Goal: Information Seeking & Learning: Learn about a topic

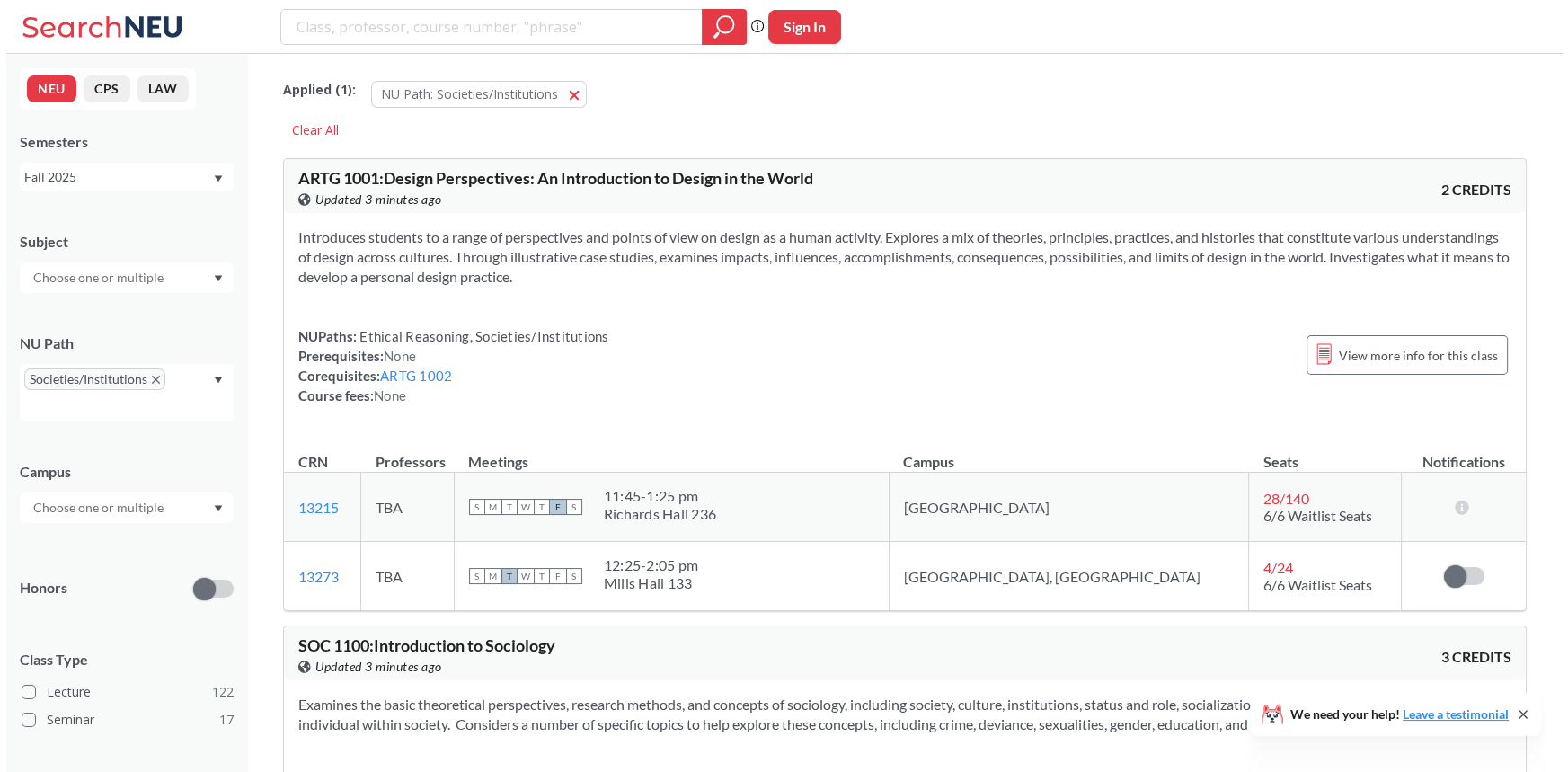
scroll to position [116, 0]
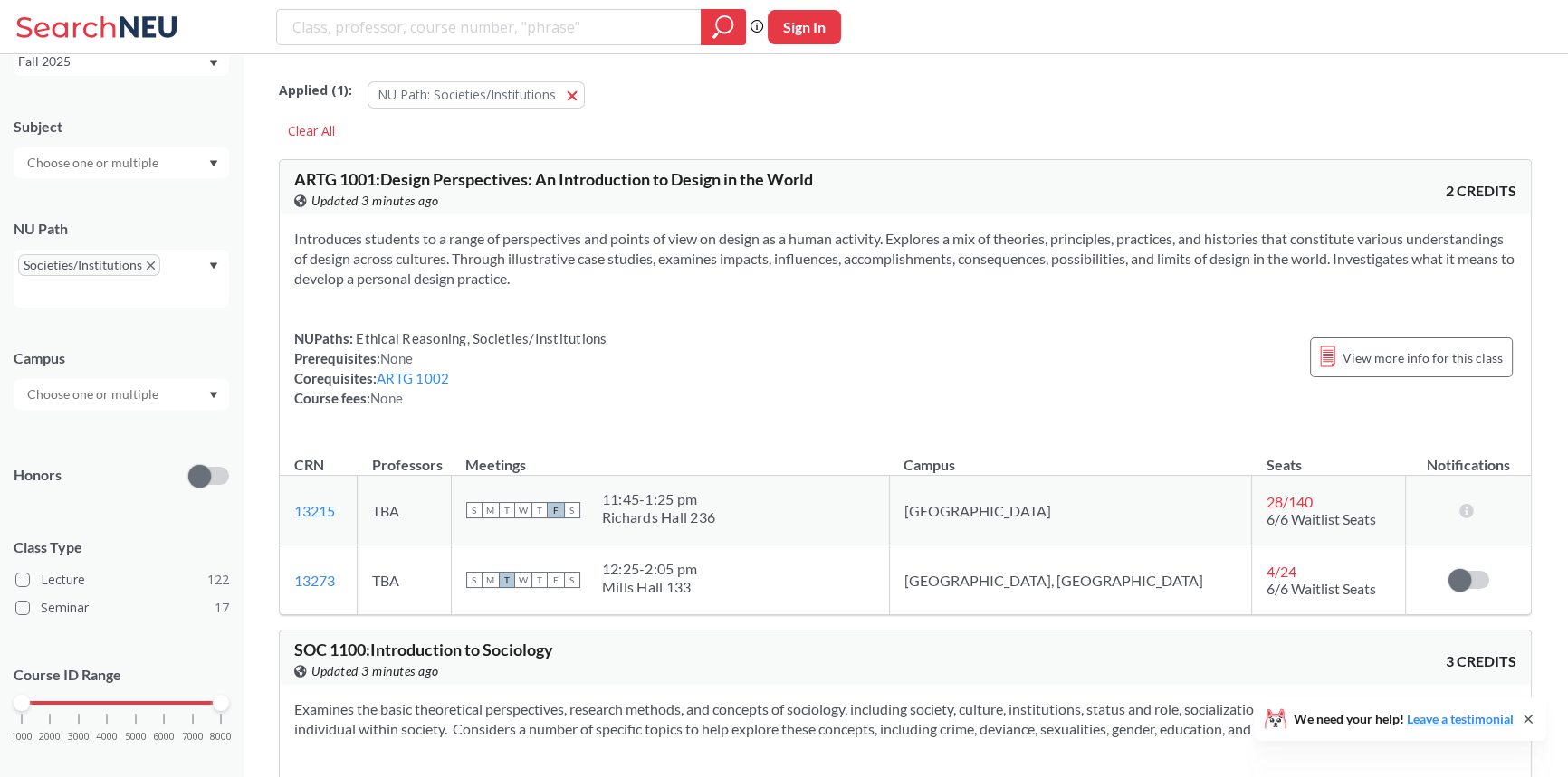
click at [129, 404] on div at bounding box center [121, 395] width 216 height 31
click at [122, 420] on div "[GEOGRAPHIC_DATA] ( 130 )" at bounding box center [121, 434] width 216 height 50
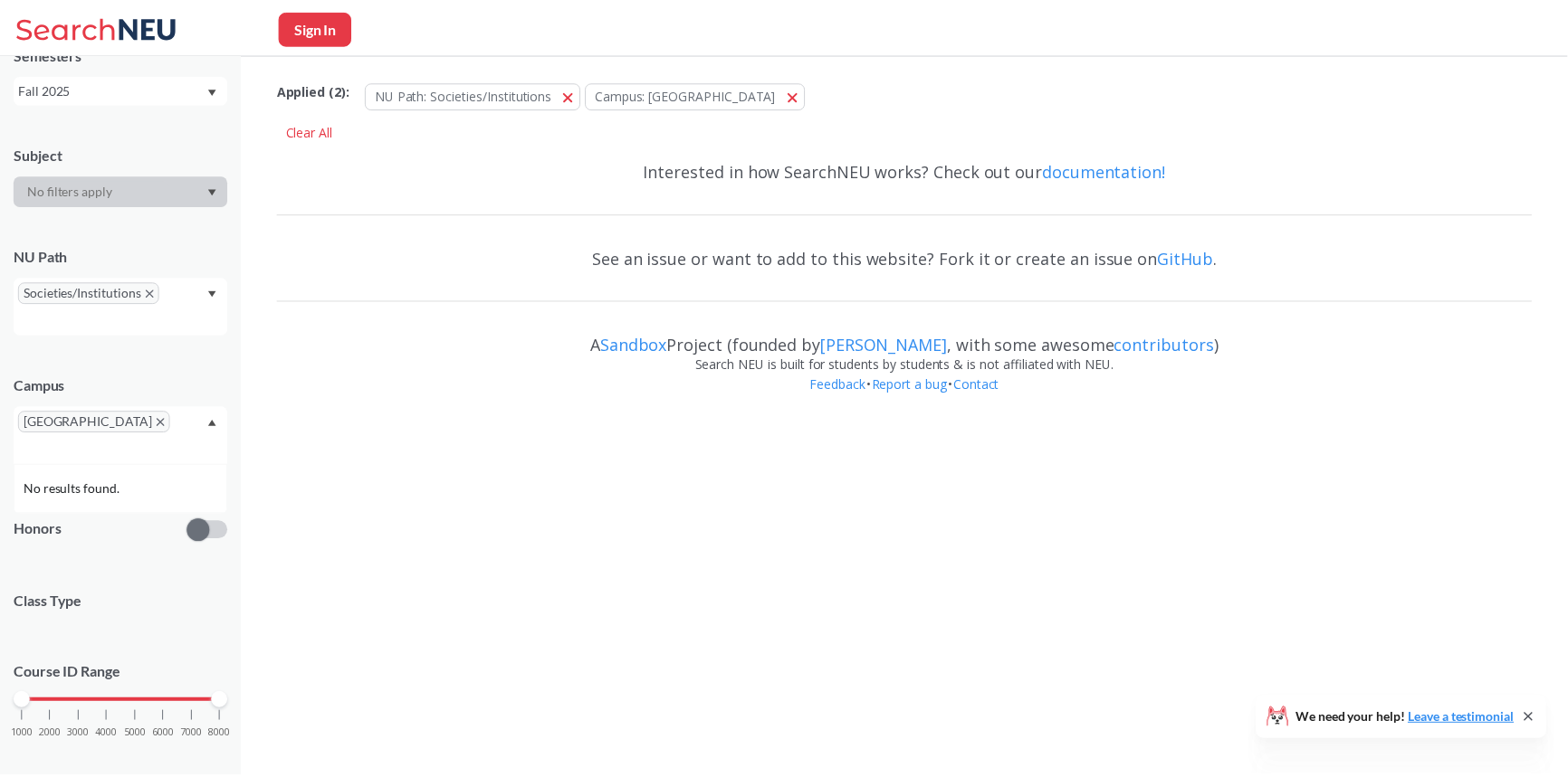
scroll to position [116, 0]
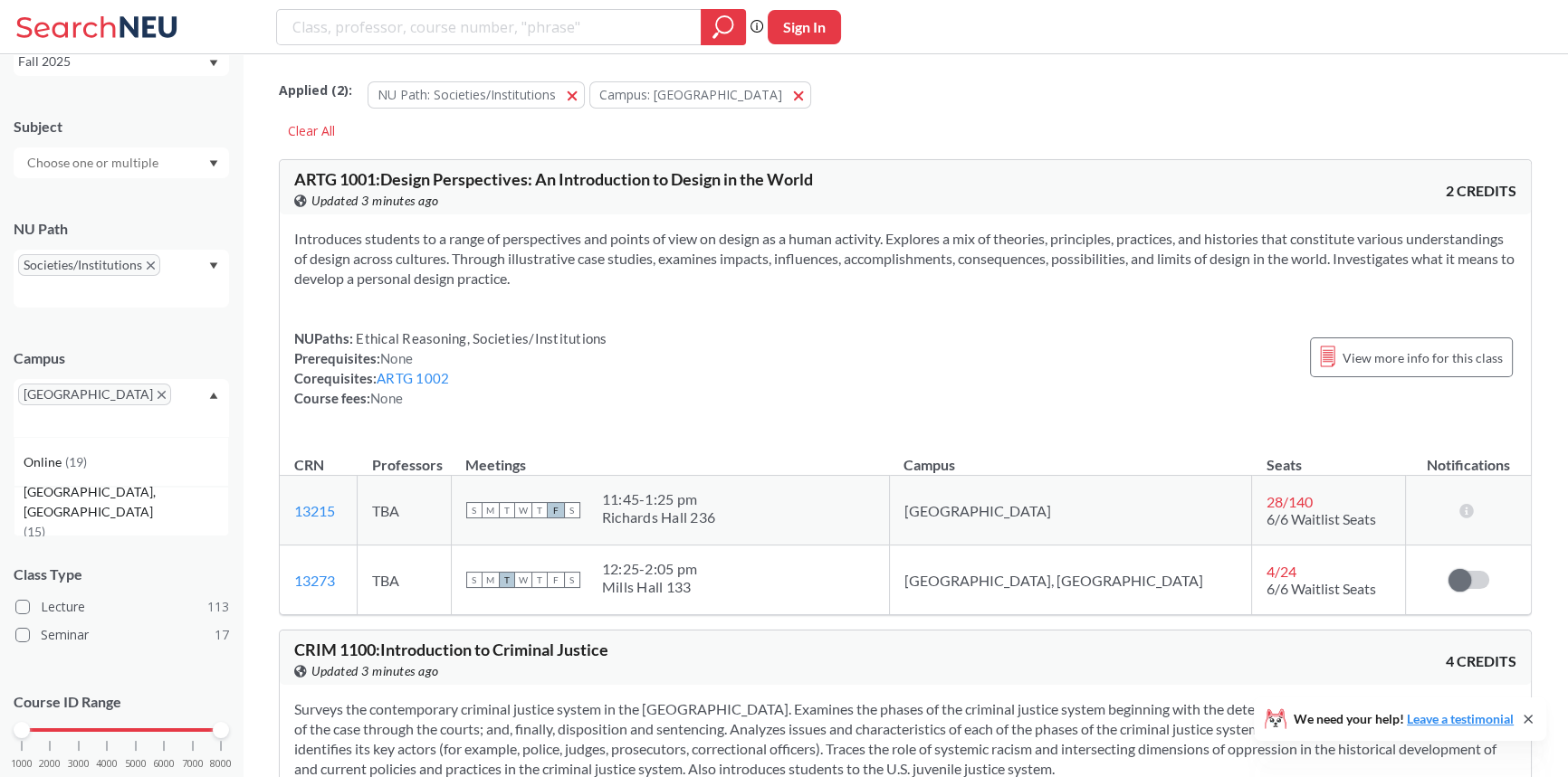
click at [177, 342] on div "Campus [GEOGRAPHIC_DATA] Online ( 19 ) [GEOGRAPHIC_DATA], [GEOGRAPHIC_DATA] ( 1…" at bounding box center [121, 383] width 216 height 107
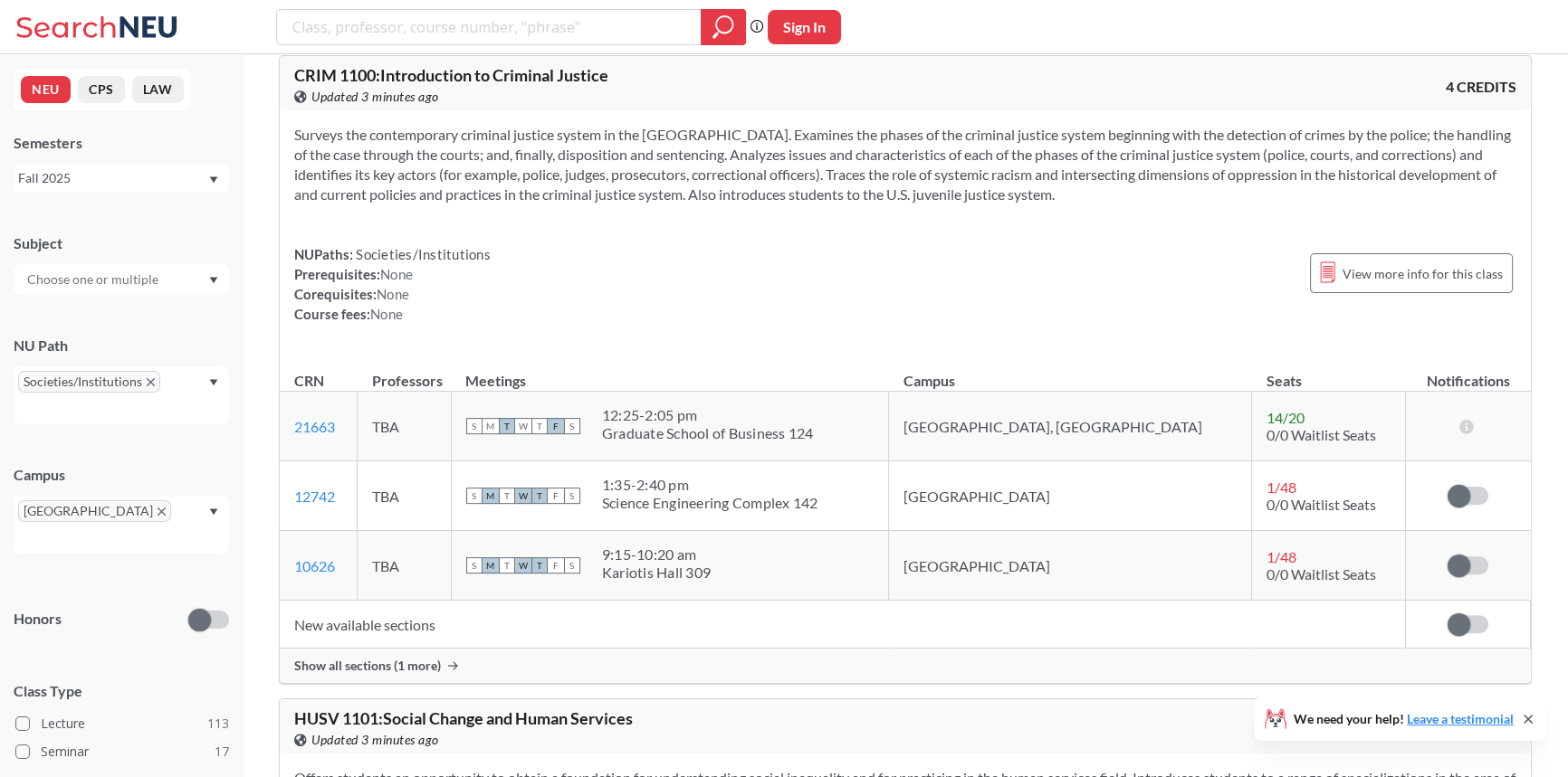
scroll to position [658, 0]
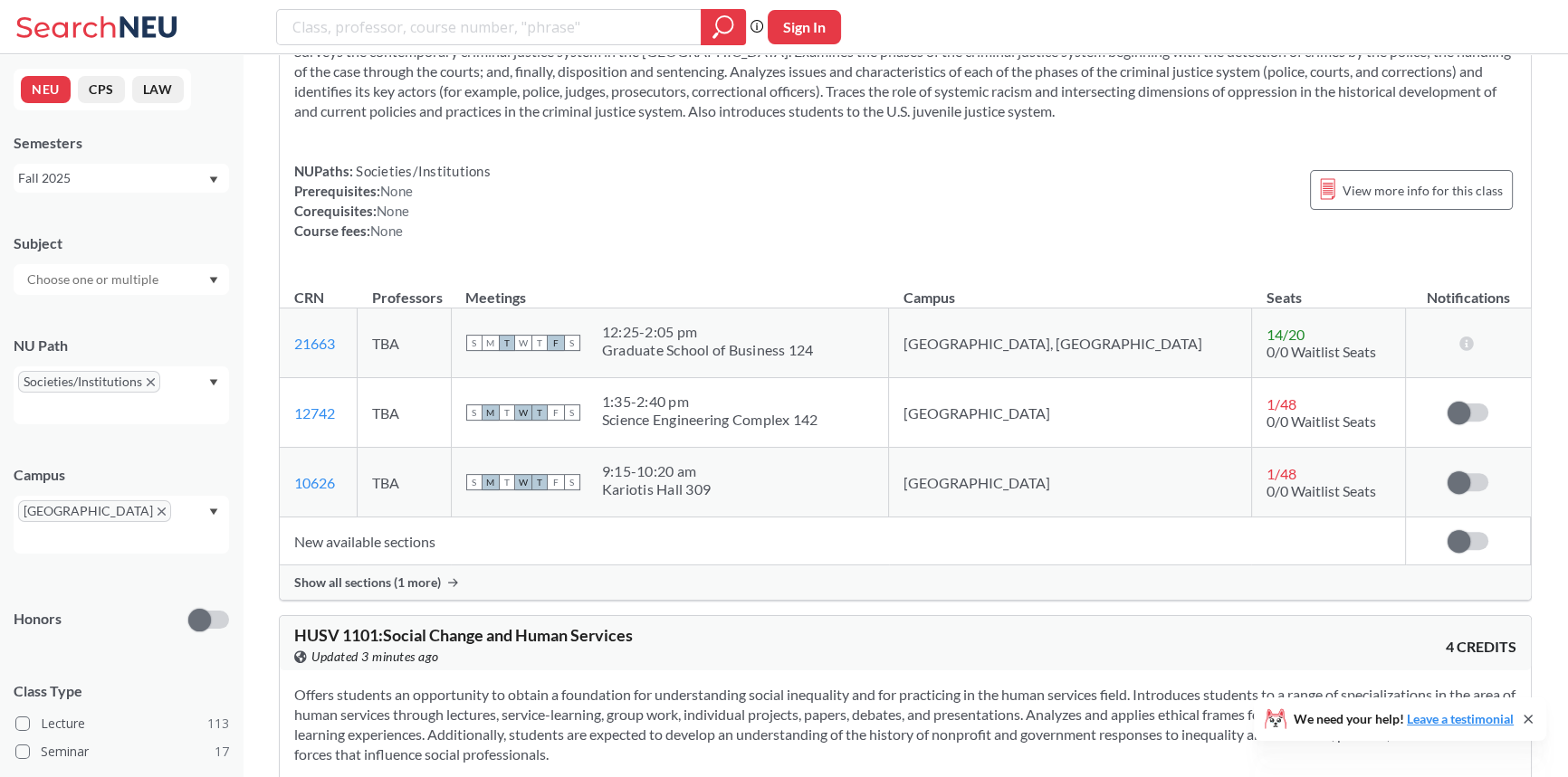
click at [380, 535] on td "New available sections" at bounding box center [842, 541] width 1125 height 48
click at [419, 583] on span "Show all sections (1 more)" at bounding box center [367, 582] width 147 height 16
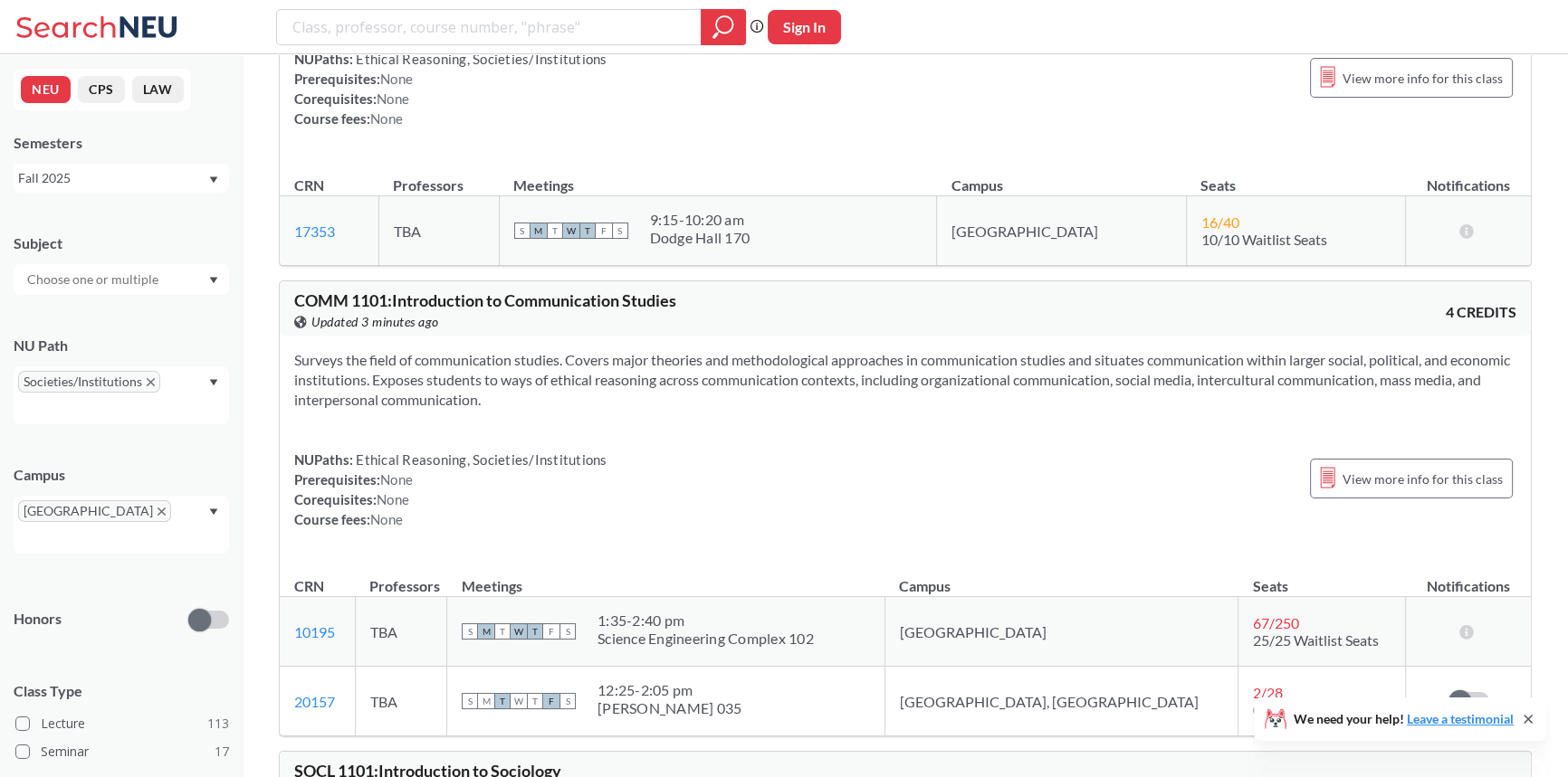
scroll to position [3207, 0]
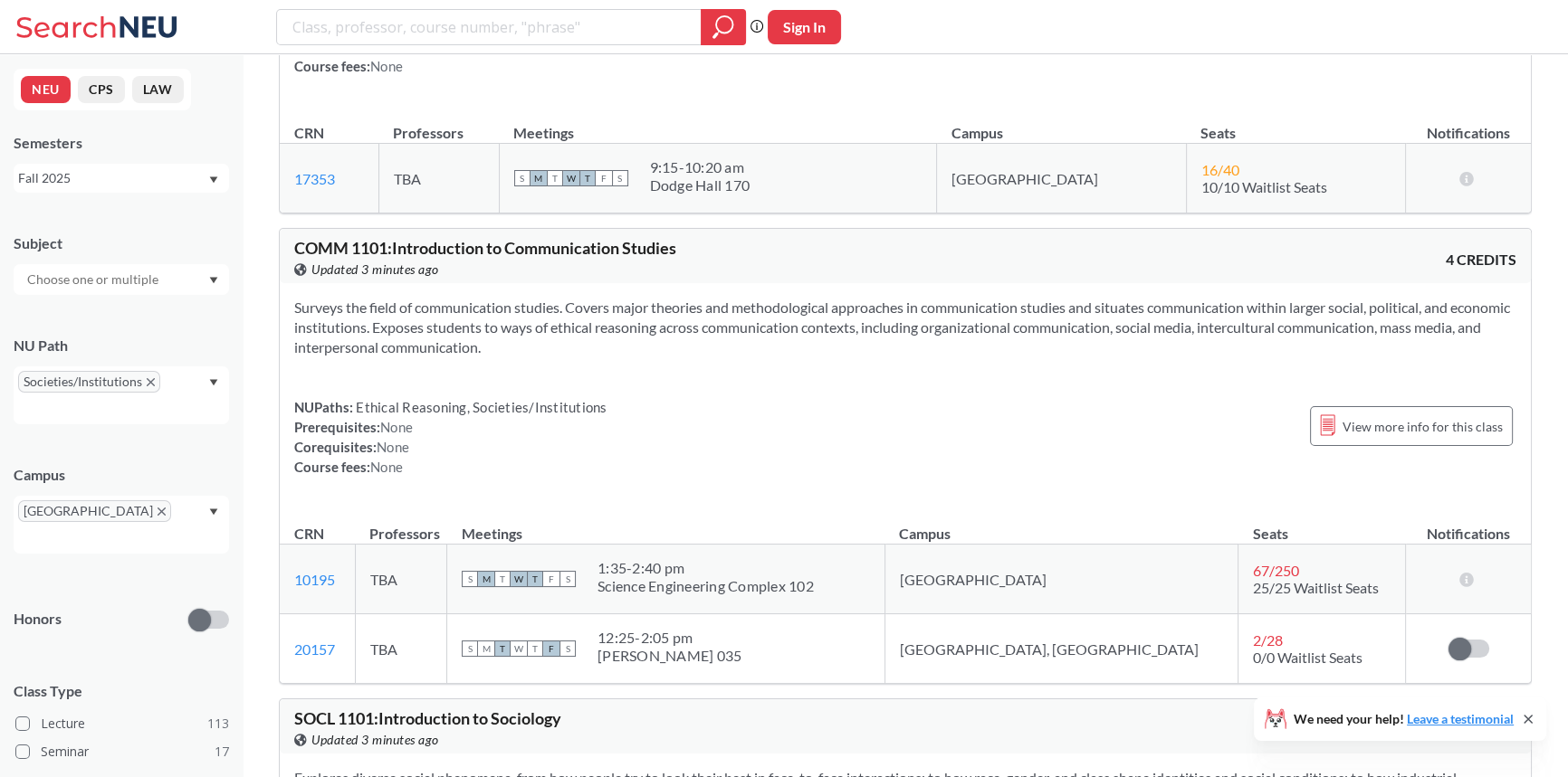
click at [786, 290] on div "Surveys the field of communication studies. Covers major theories and methodolo…" at bounding box center [904, 394] width 1251 height 222
drag, startPoint x: 786, startPoint y: 290, endPoint x: 789, endPoint y: 309, distance: 19.2
click at [789, 309] on div "Surveys the field of communication studies. Covers major theories and methodolo…" at bounding box center [904, 394] width 1251 height 222
click at [789, 309] on section "Surveys the field of communication studies. Covers major theories and methodolo…" at bounding box center [905, 327] width 1221 height 60
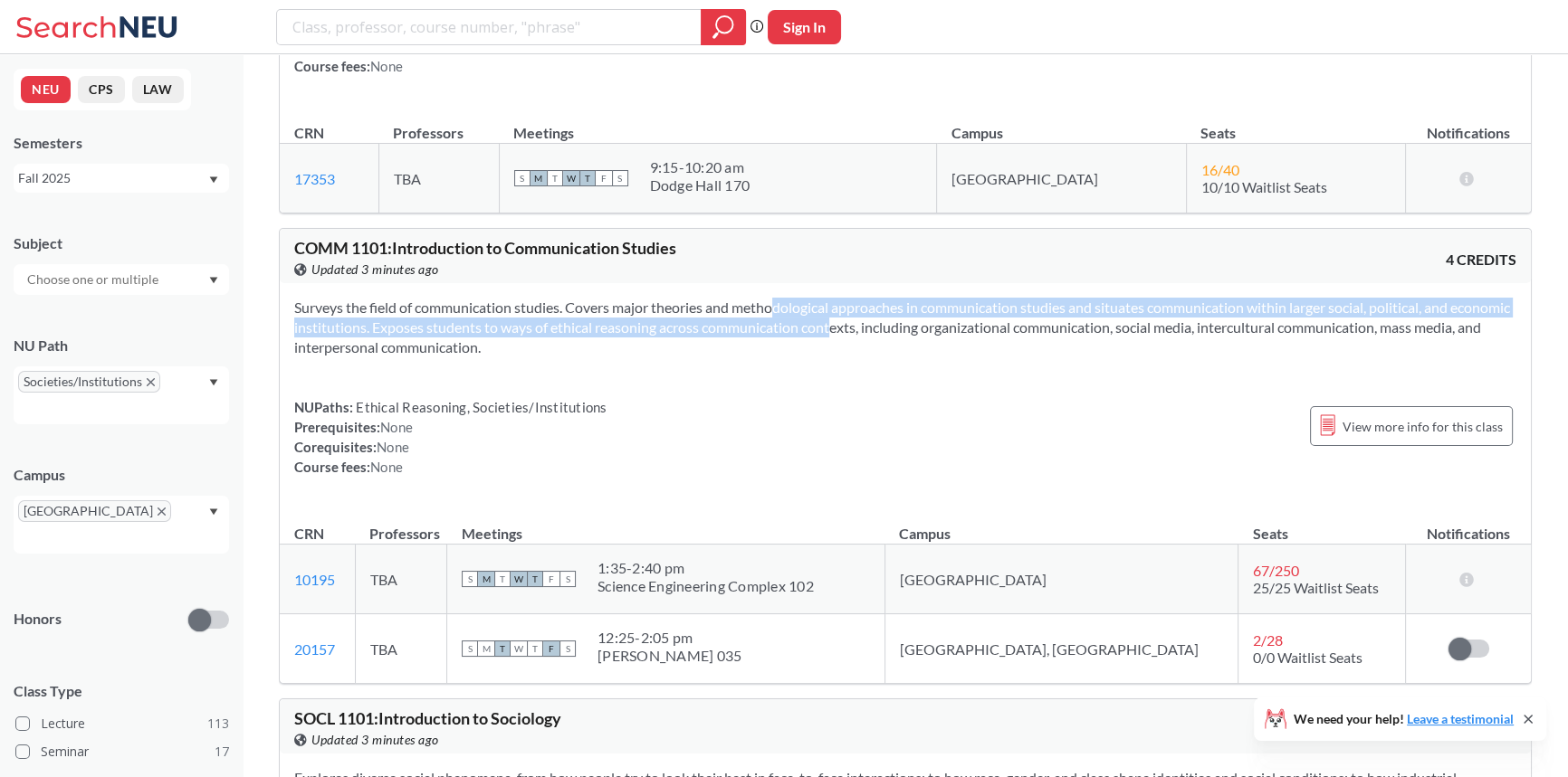
drag, startPoint x: 789, startPoint y: 309, endPoint x: 798, endPoint y: 336, distance: 28.5
click at [798, 336] on section "Surveys the field of communication studies. Covers major theories and methodolo…" at bounding box center [905, 327] width 1221 height 60
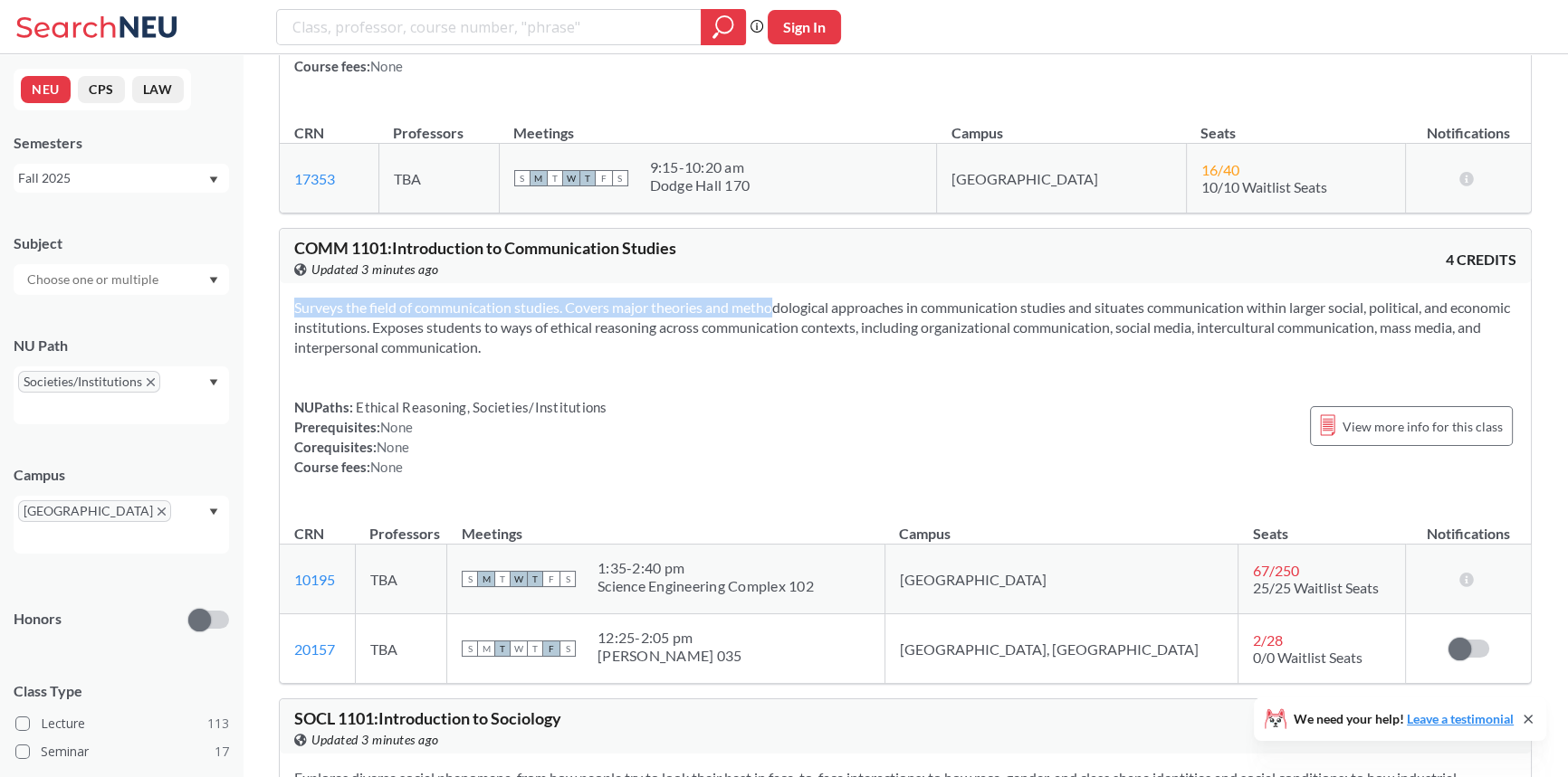
click at [800, 336] on section "Surveys the field of communication studies. Covers major theories and methodolo…" at bounding box center [905, 327] width 1221 height 60
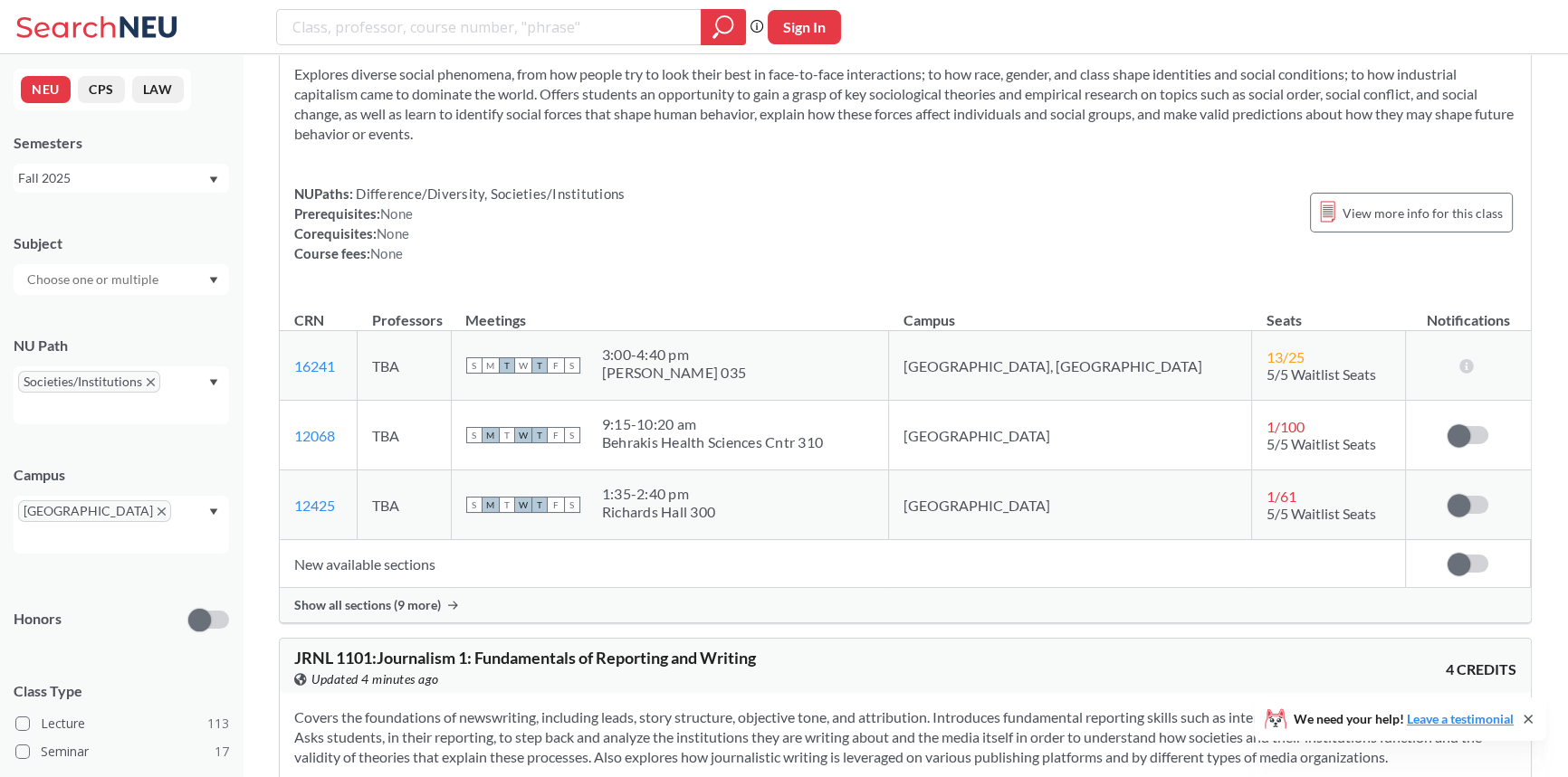
scroll to position [3783, 0]
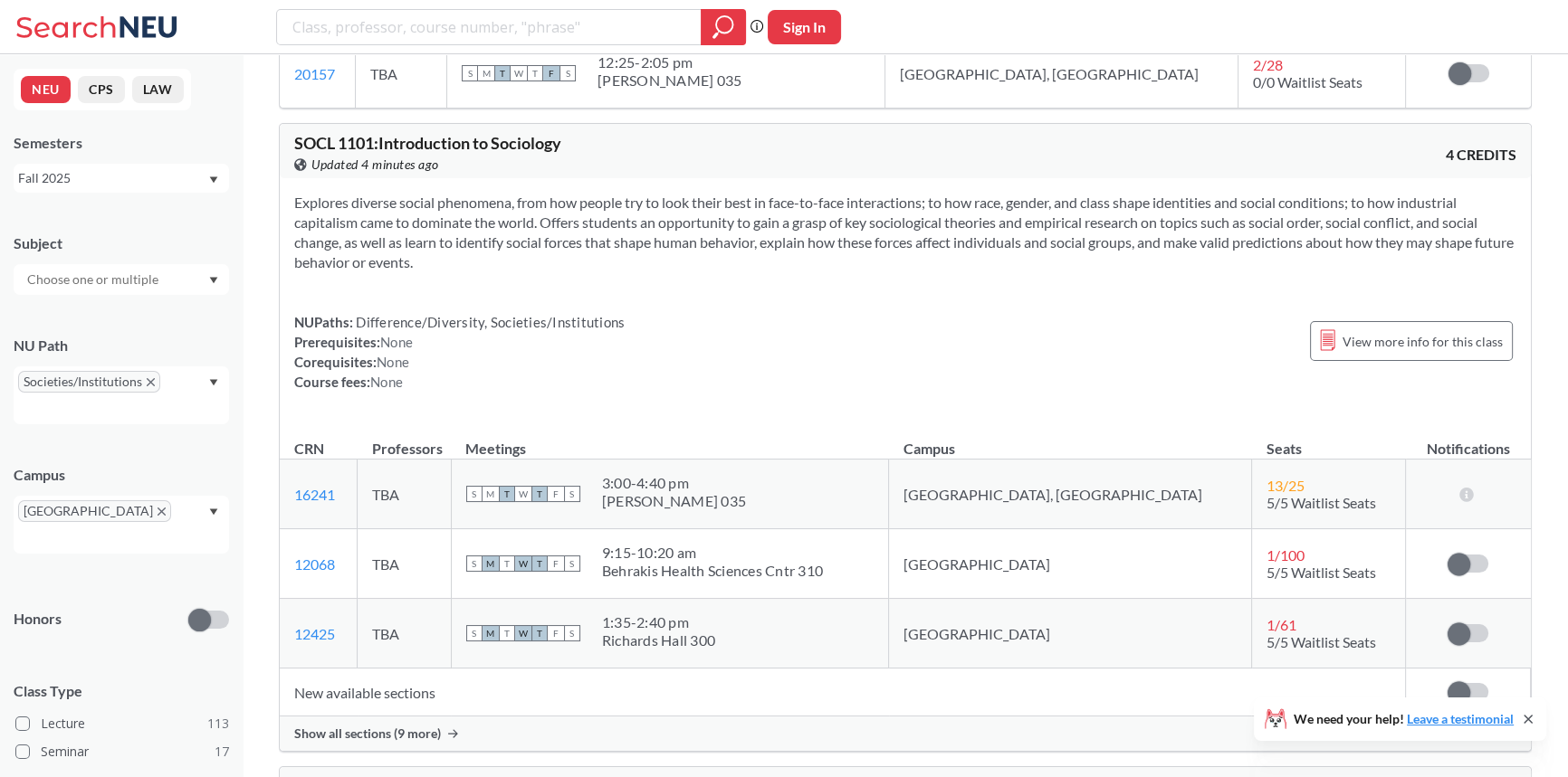
click at [995, 218] on section "Explores diverse social phenomena, from how people try to look their best in fa…" at bounding box center [905, 233] width 1221 height 79
drag, startPoint x: 995, startPoint y: 218, endPoint x: 919, endPoint y: 223, distance: 76.2
click at [919, 223] on section "Explores diverse social phenomena, from how people try to look their best in fa…" at bounding box center [905, 233] width 1221 height 79
click at [917, 230] on section "Explores diverse social phenomena, from how people try to look their best in fa…" at bounding box center [905, 233] width 1221 height 79
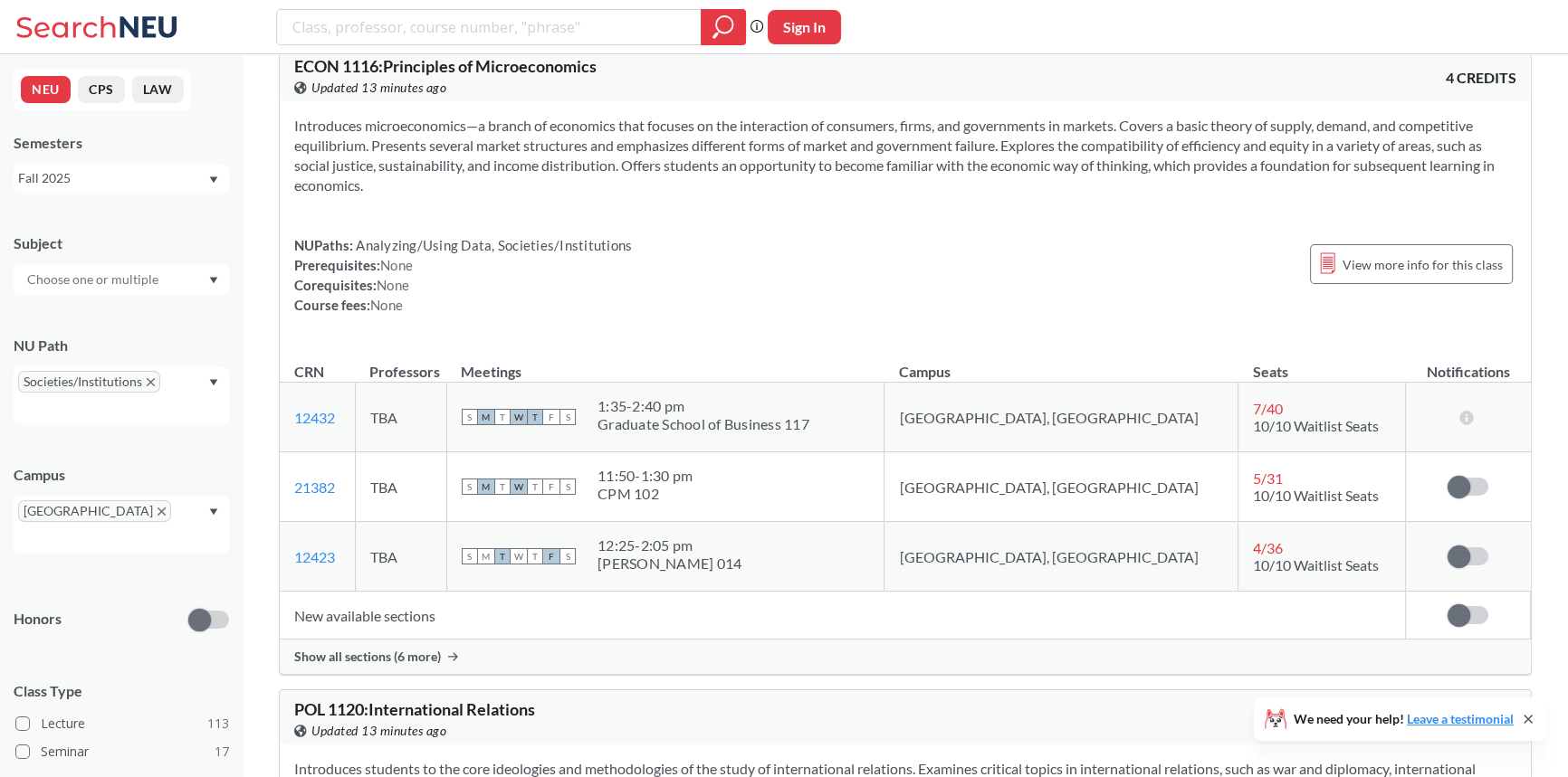
scroll to position [7977, 0]
